Goal: Information Seeking & Learning: Find specific fact

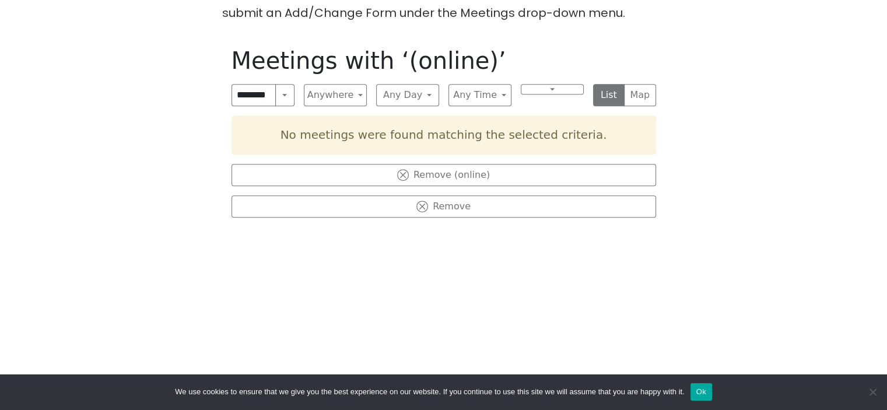
scroll to position [486, 0]
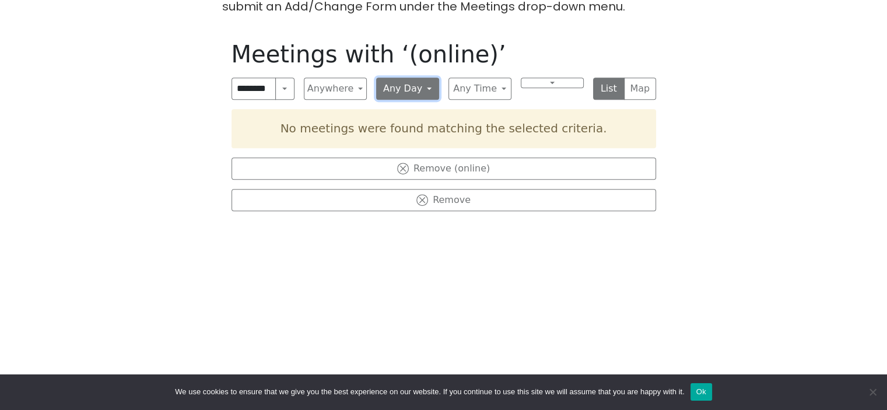
click at [432, 88] on button "Any Day" at bounding box center [407, 89] width 63 height 22
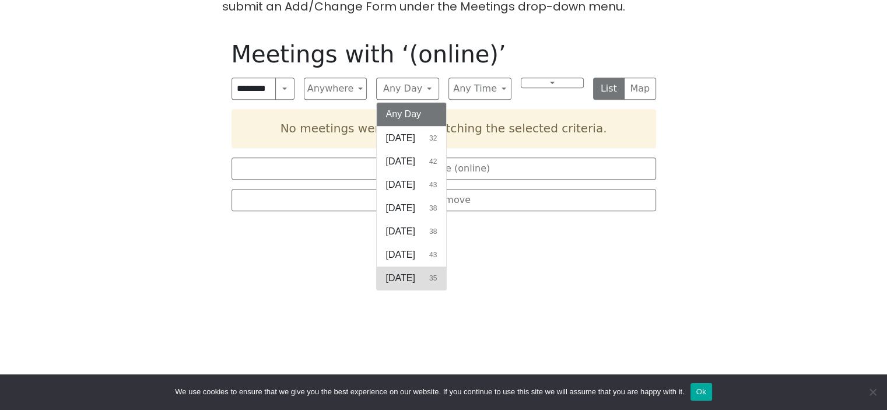
click at [387, 274] on span "[DATE]" at bounding box center [400, 278] width 29 height 14
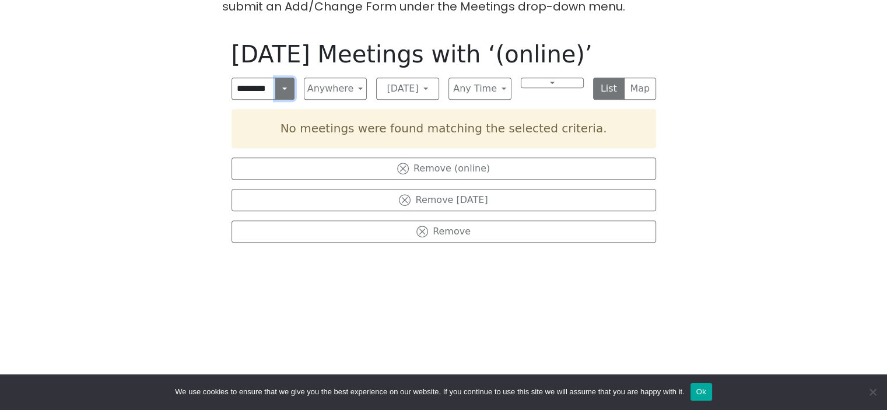
click at [280, 89] on button "Search" at bounding box center [284, 89] width 19 height 22
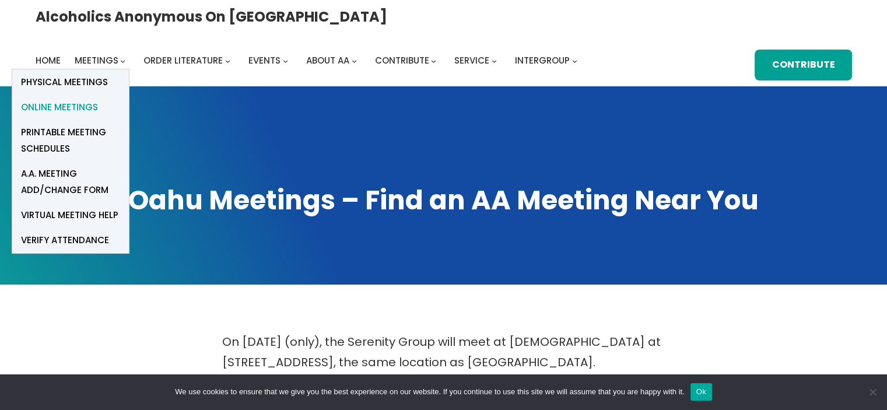
click at [98, 99] on span "Online Meetings" at bounding box center [59, 107] width 77 height 16
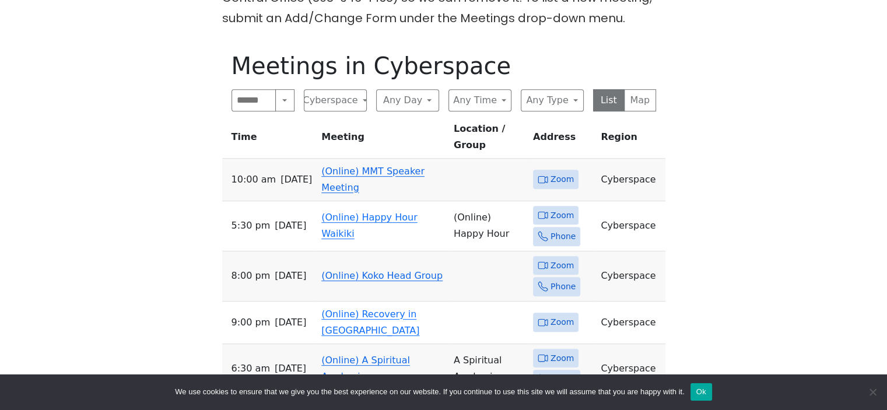
scroll to position [486, 0]
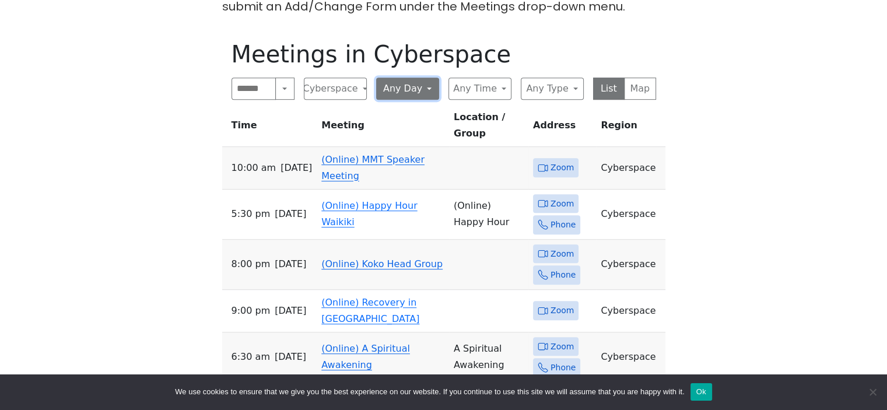
click at [437, 93] on button "Any Day" at bounding box center [407, 89] width 63 height 22
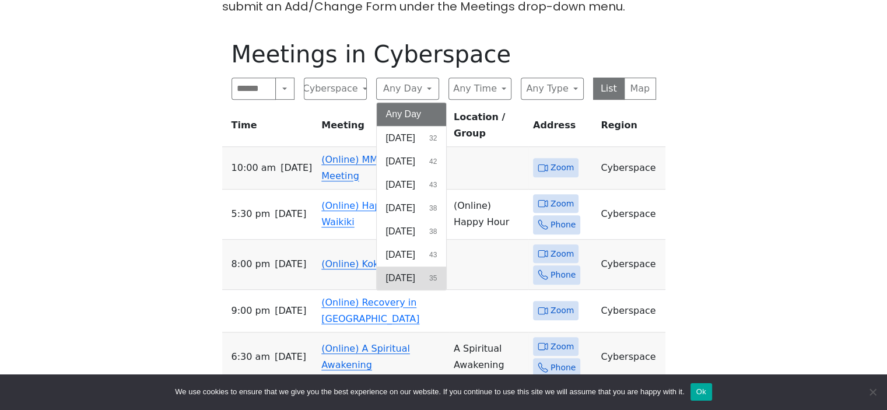
click at [432, 267] on button "[DATE] 35" at bounding box center [412, 278] width 70 height 23
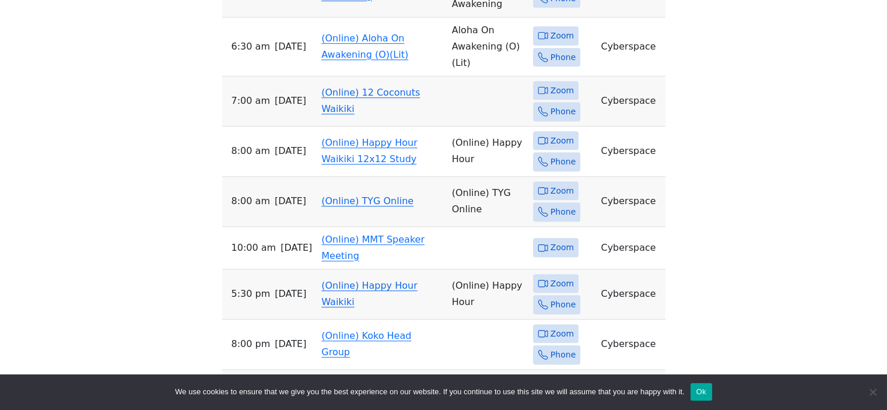
scroll to position [680, 0]
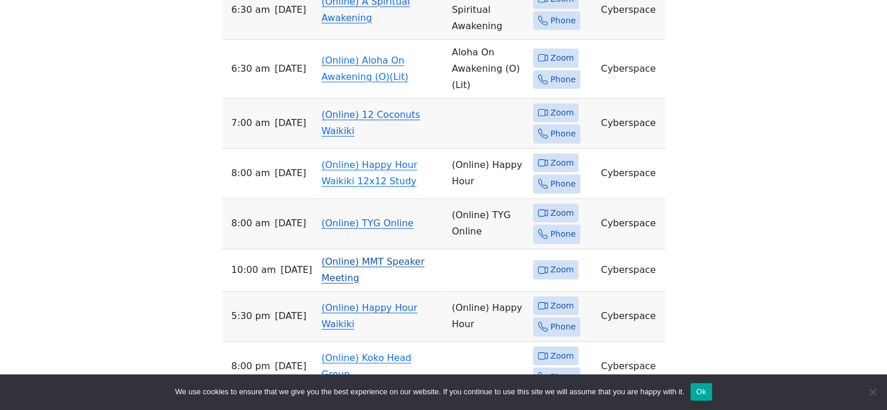
click at [364, 256] on link "(Online) MMT Speaker Meeting" at bounding box center [372, 269] width 103 height 27
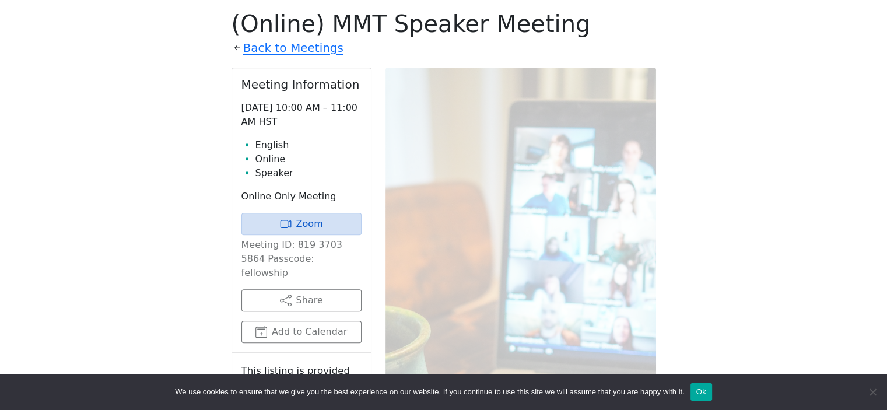
click at [305, 256] on p "Meeting ID: 819 3703 5864 Passcode: fellowship" at bounding box center [301, 259] width 120 height 42
copy p "fellowship"
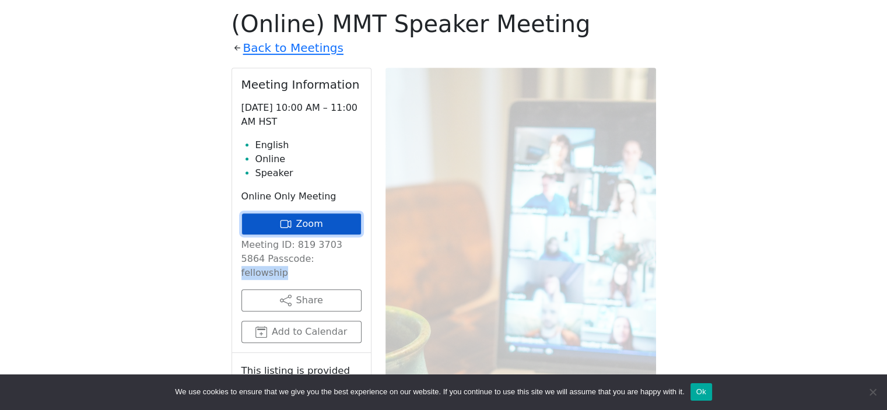
click at [282, 220] on icon at bounding box center [284, 224] width 8 height 8
